Goal: Communication & Community: Connect with others

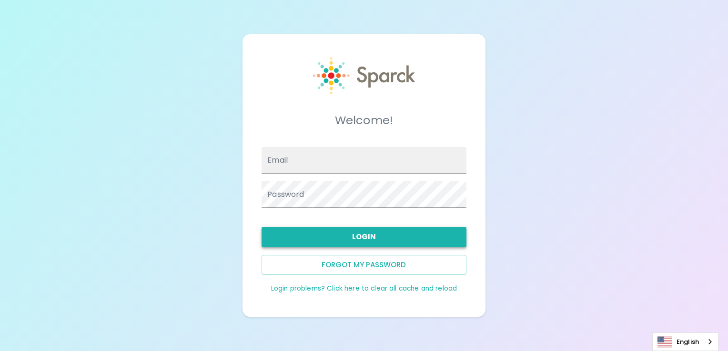
type input "[EMAIL_ADDRESS][DOMAIN_NAME]"
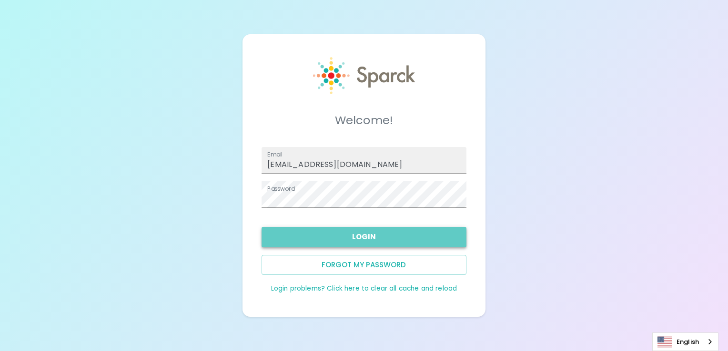
click at [370, 237] on button "Login" at bounding box center [363, 237] width 204 height 20
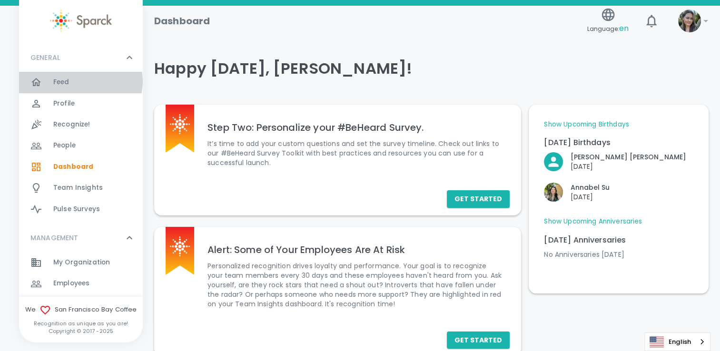
click at [80, 81] on div "Feed 0" at bounding box center [98, 82] width 90 height 13
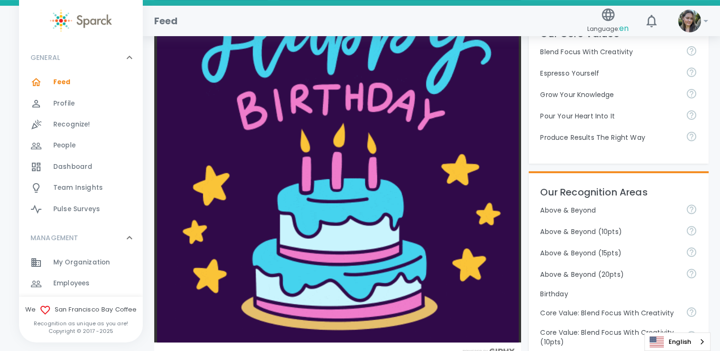
scroll to position [429, 0]
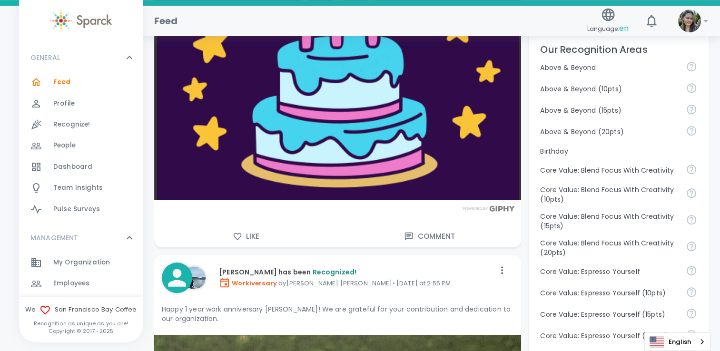
click at [251, 227] on button "Like" at bounding box center [246, 237] width 184 height 20
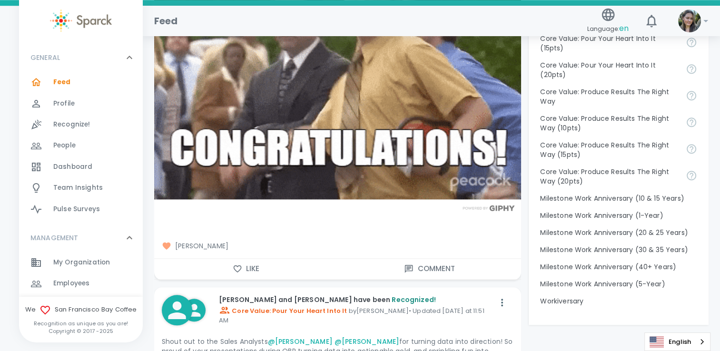
scroll to position [905, 0]
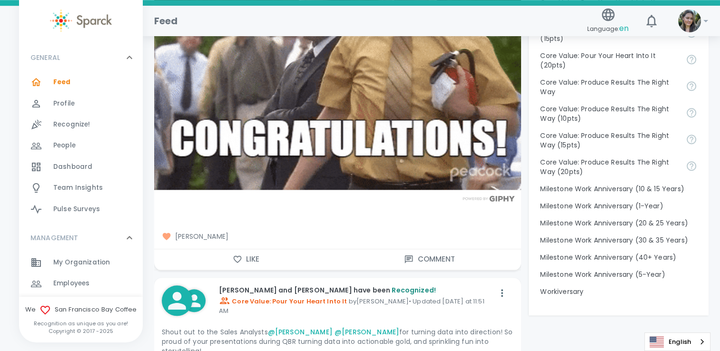
click at [251, 250] on button "Like" at bounding box center [246, 259] width 184 height 20
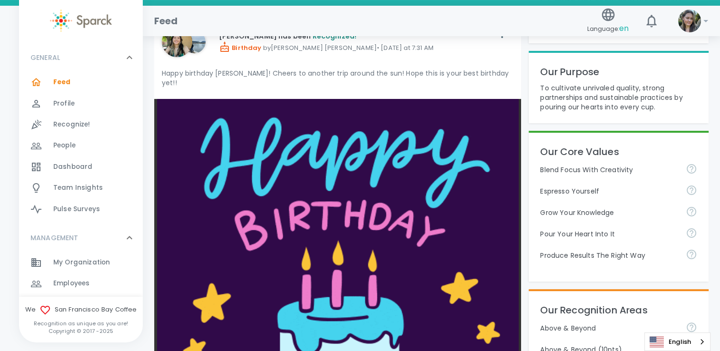
scroll to position [0, 0]
